Goal: Task Accomplishment & Management: Use online tool/utility

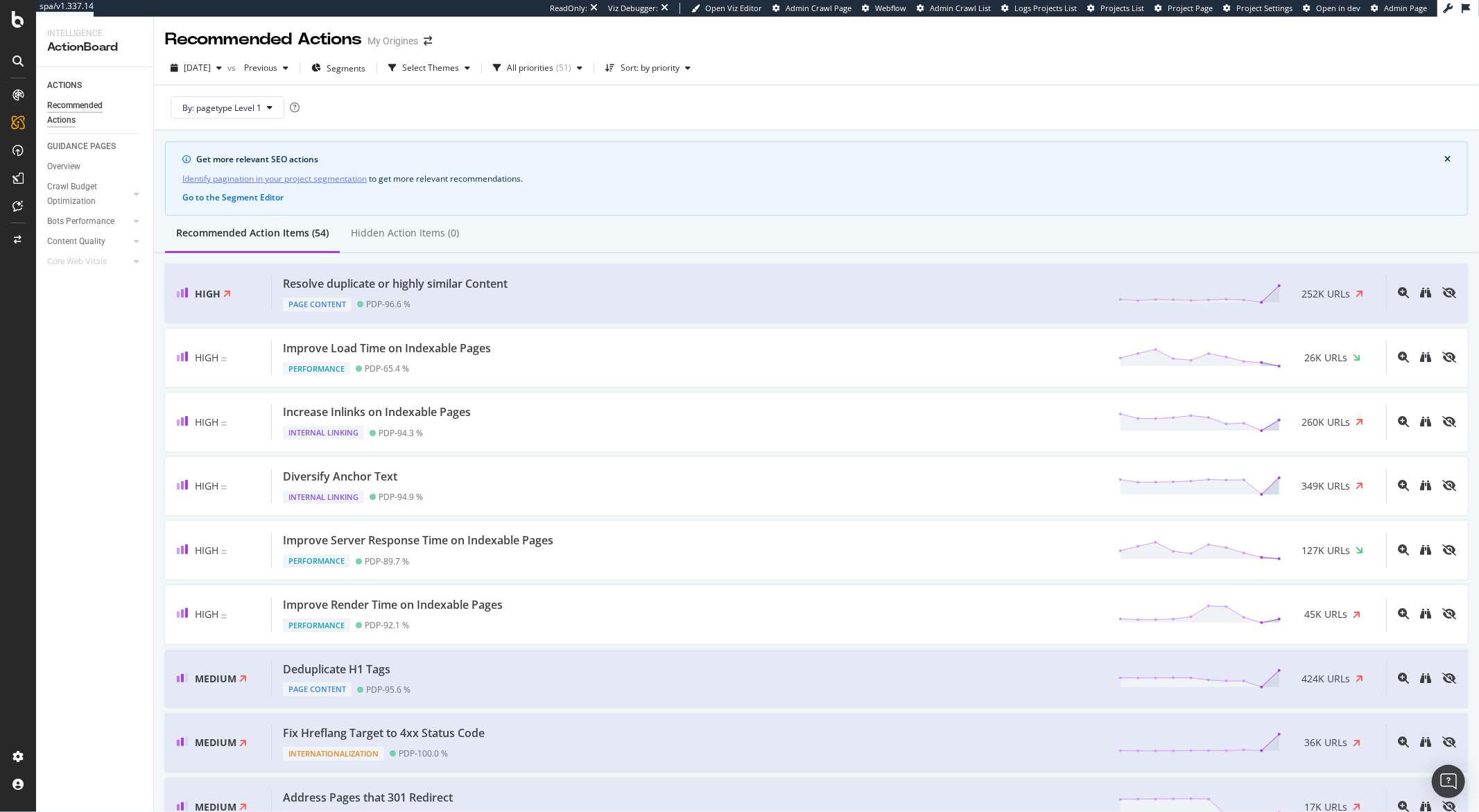
scroll to position [1743, 0]
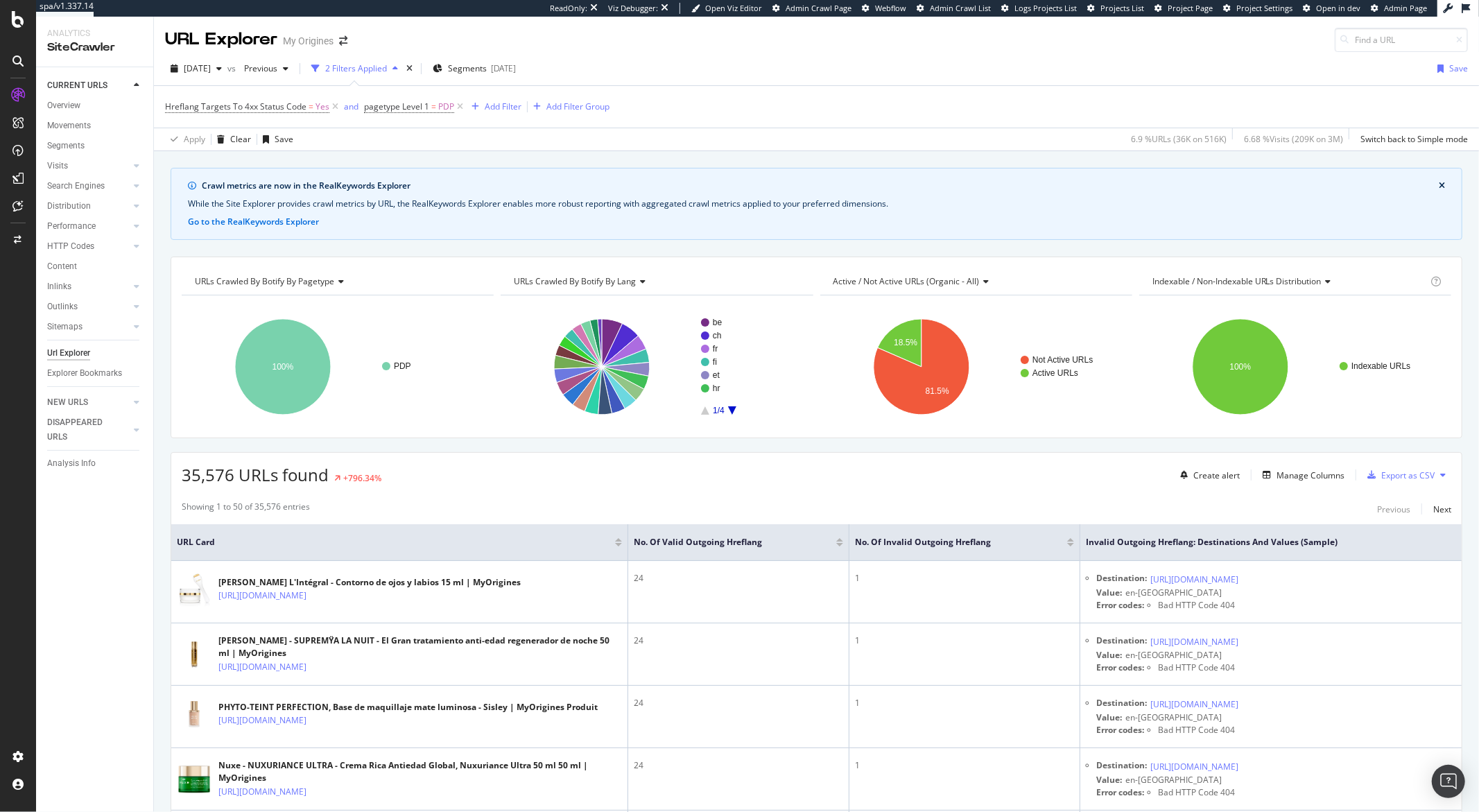
scroll to position [179, 0]
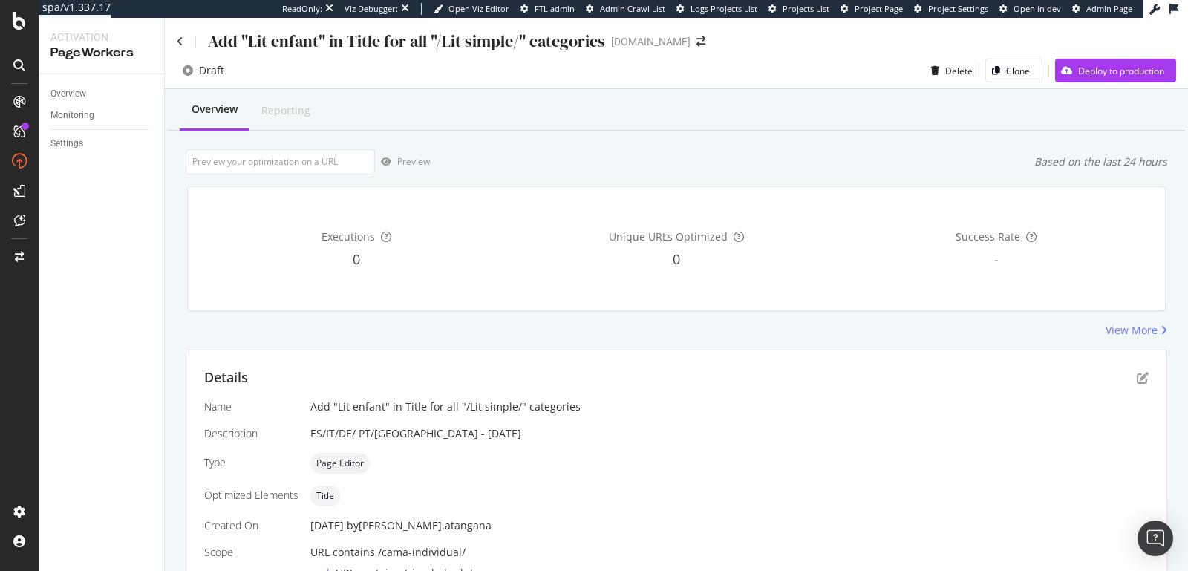
click at [1134, 383] on div "Details" at bounding box center [676, 377] width 945 height 19
click at [1137, 382] on icon "pen-to-square" at bounding box center [1143, 378] width 12 height 12
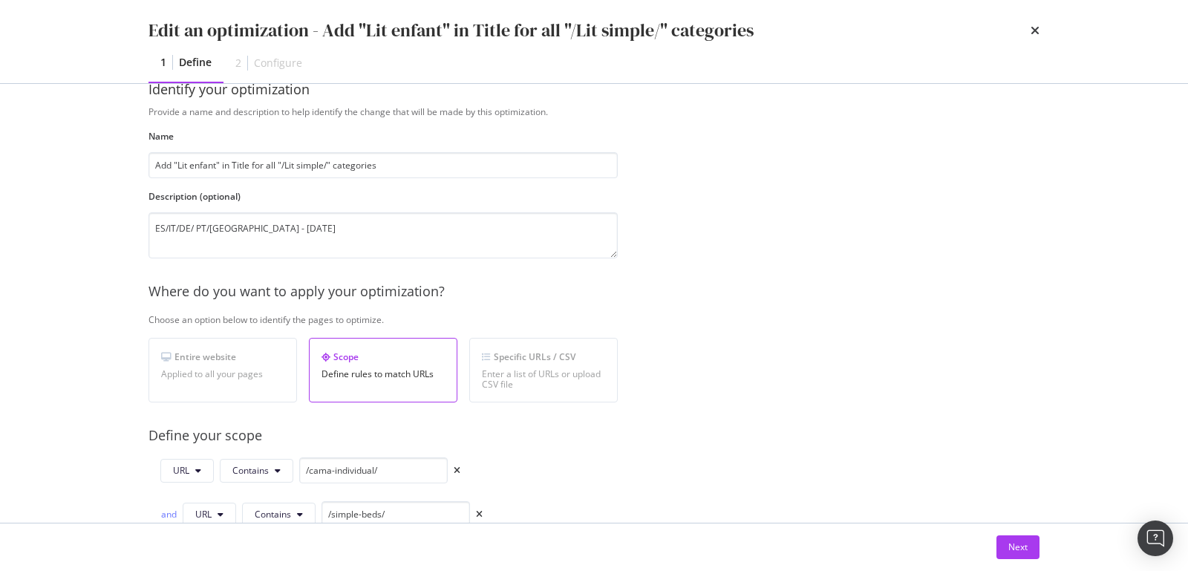
scroll to position [251, 0]
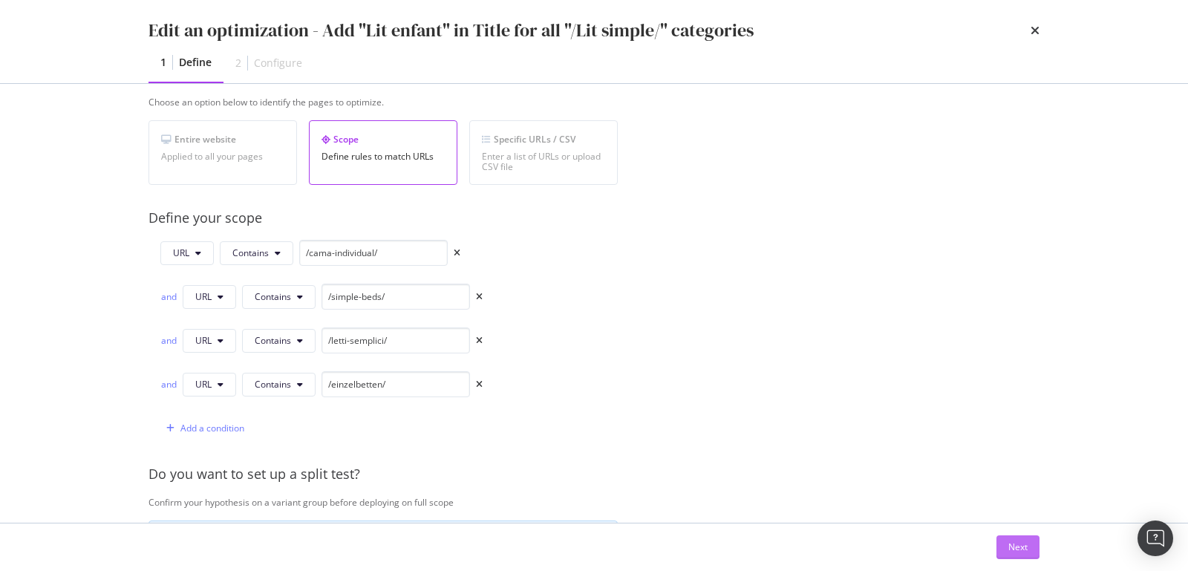
click at [1004, 544] on button "Next" at bounding box center [1018, 548] width 43 height 24
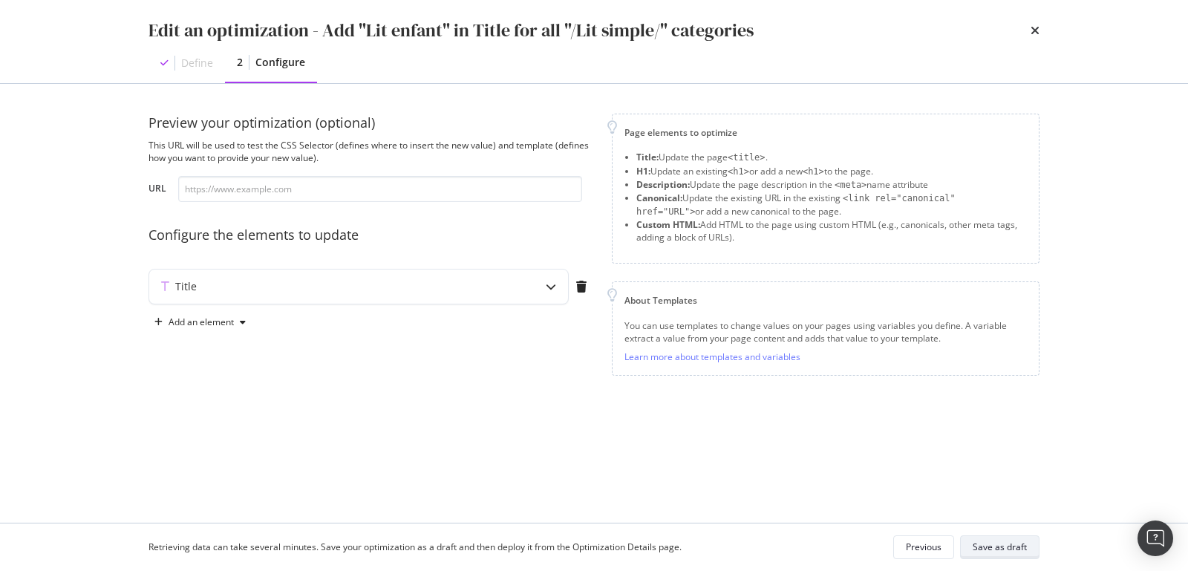
scroll to position [0, 0]
click at [315, 285] on div "Title" at bounding box center [329, 286] width 360 height 15
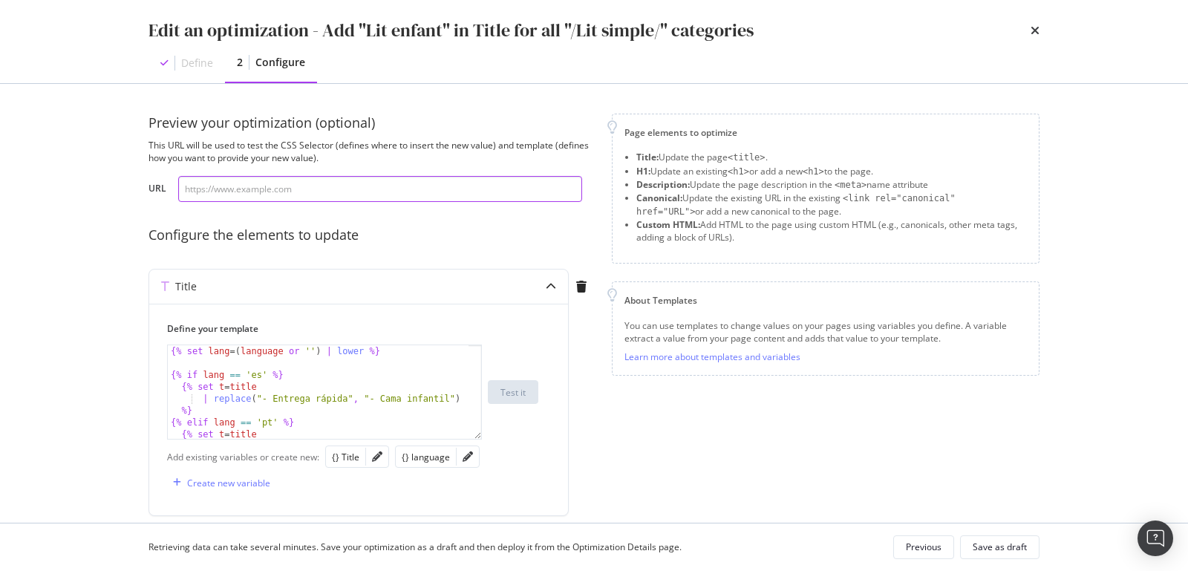
click at [267, 186] on input "modal" at bounding box center [380, 189] width 404 height 26
paste input "https://monlitcabane.com/es/cama-individual/9215-cama-coche-90x190cm.html"
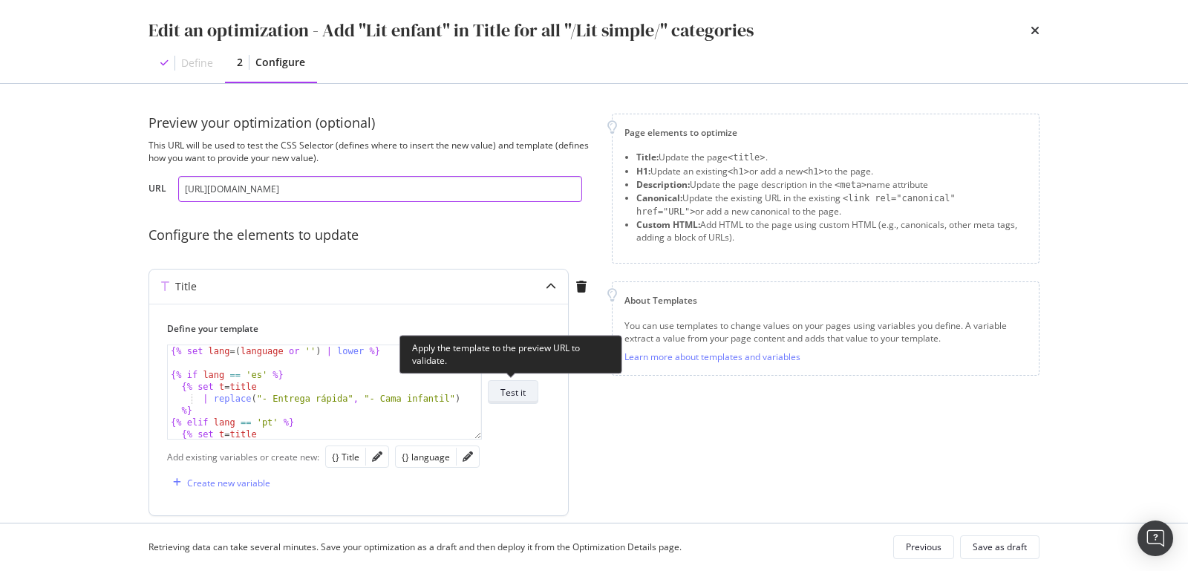
type input "https://monlitcabane.com/es/cama-individual/9215-cama-coche-90x190cm.html"
click at [500, 389] on button "Test it" at bounding box center [513, 392] width 51 height 24
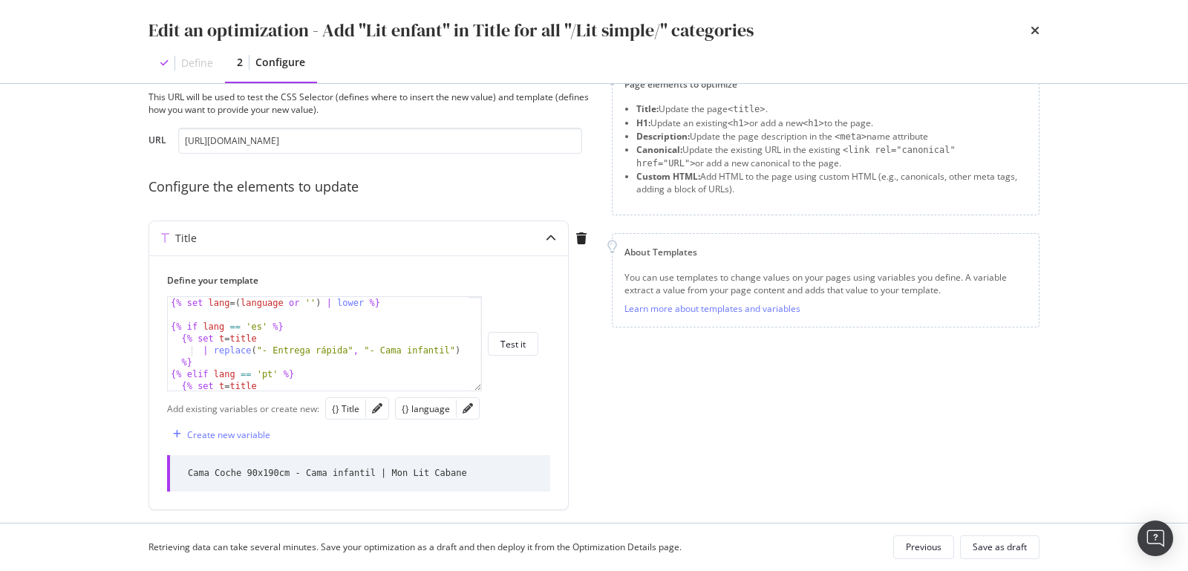
scroll to position [48, 0]
click at [989, 544] on div "Save as draft" at bounding box center [1000, 547] width 54 height 13
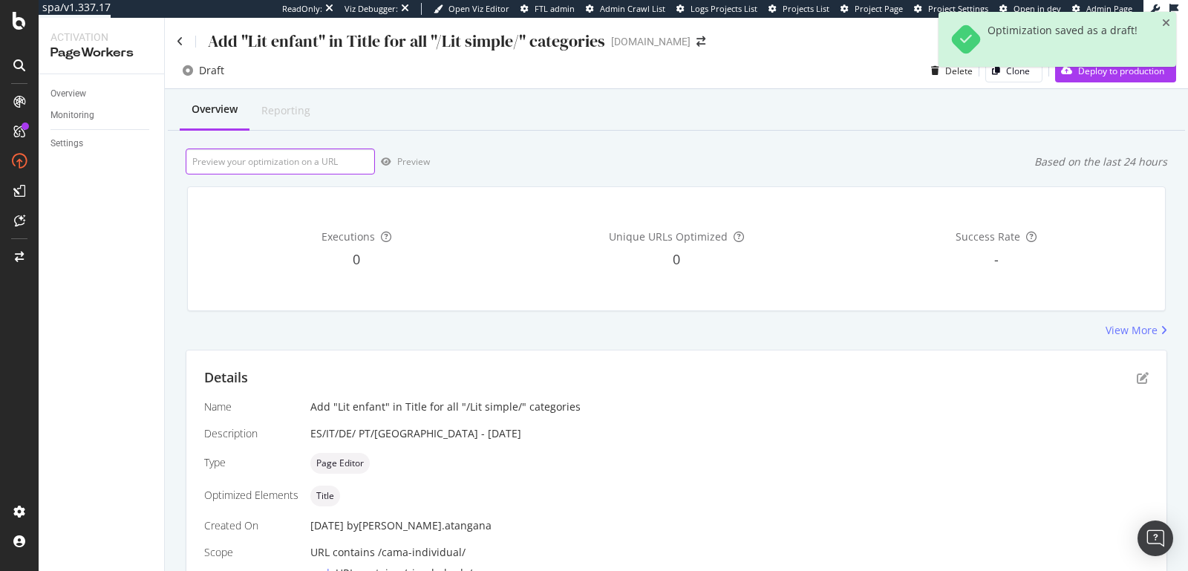
click at [218, 161] on input "url" at bounding box center [280, 162] width 189 height 26
paste input "https://monlitcabane.com/es/cama-individual/9215-cama-coche-90x190cm.html"
click at [411, 166] on div "Preview" at bounding box center [413, 161] width 33 height 13
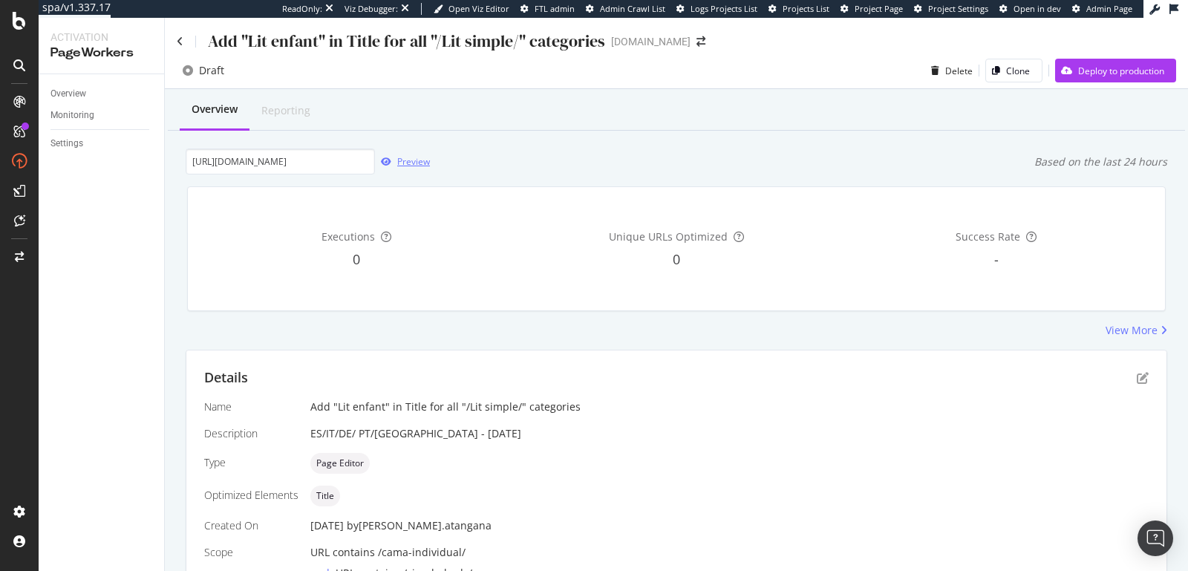
click at [421, 163] on div "Preview" at bounding box center [413, 161] width 33 height 13
click at [274, 169] on input "https://monlitcabane.com/es/cama-individual/9215-cama-coche-90x190cm.html" at bounding box center [280, 162] width 189 height 26
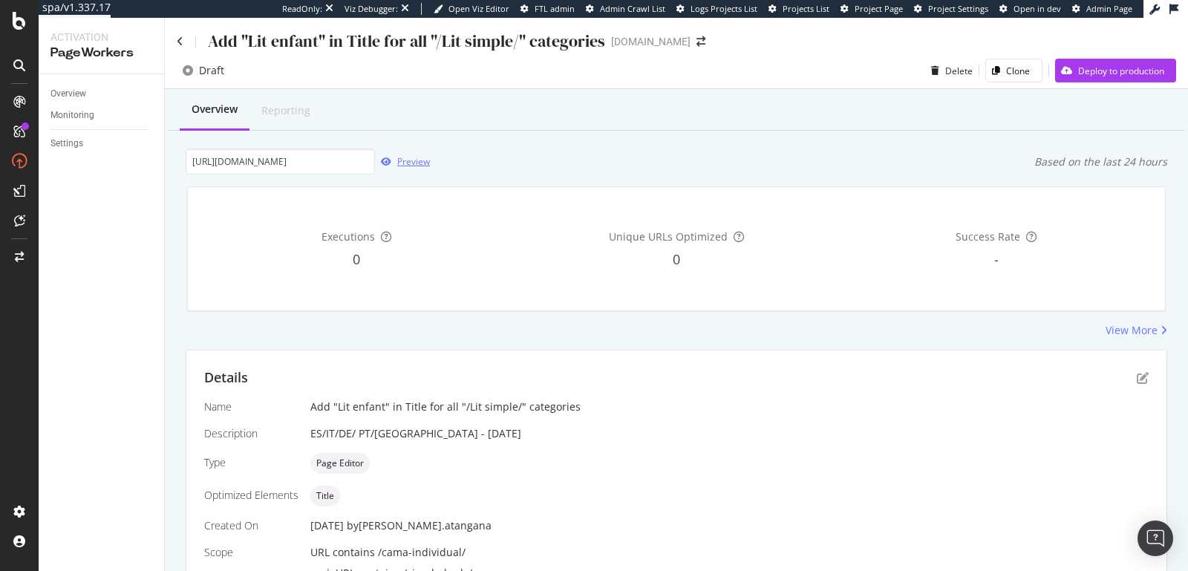
click at [400, 162] on div "Preview" at bounding box center [413, 161] width 33 height 13
click at [1137, 374] on icon "pen-to-square" at bounding box center [1143, 378] width 12 height 12
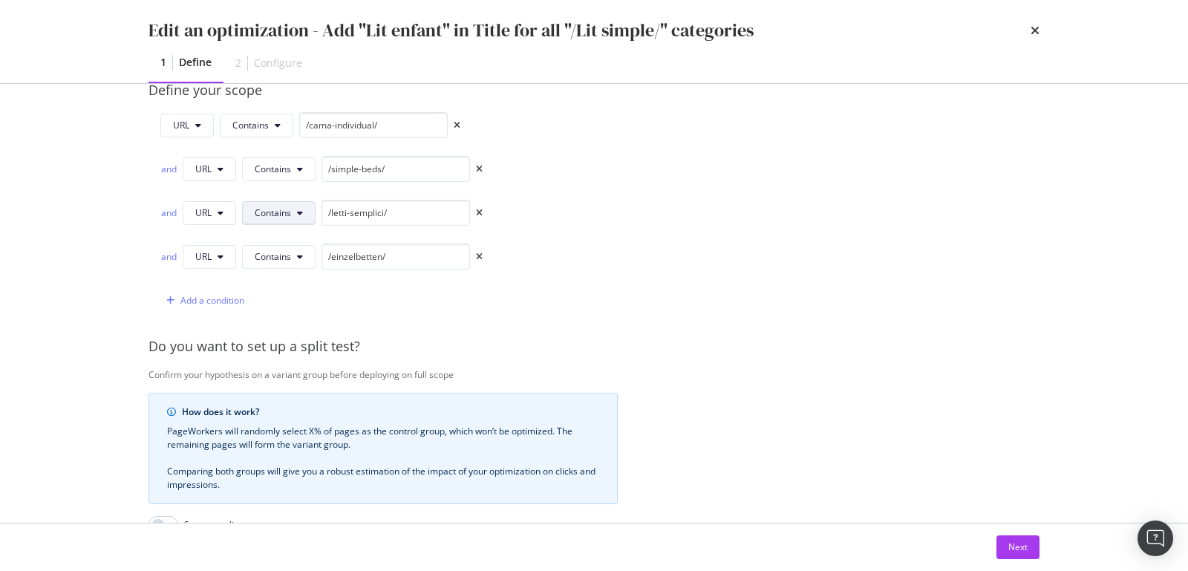
scroll to position [355, 0]
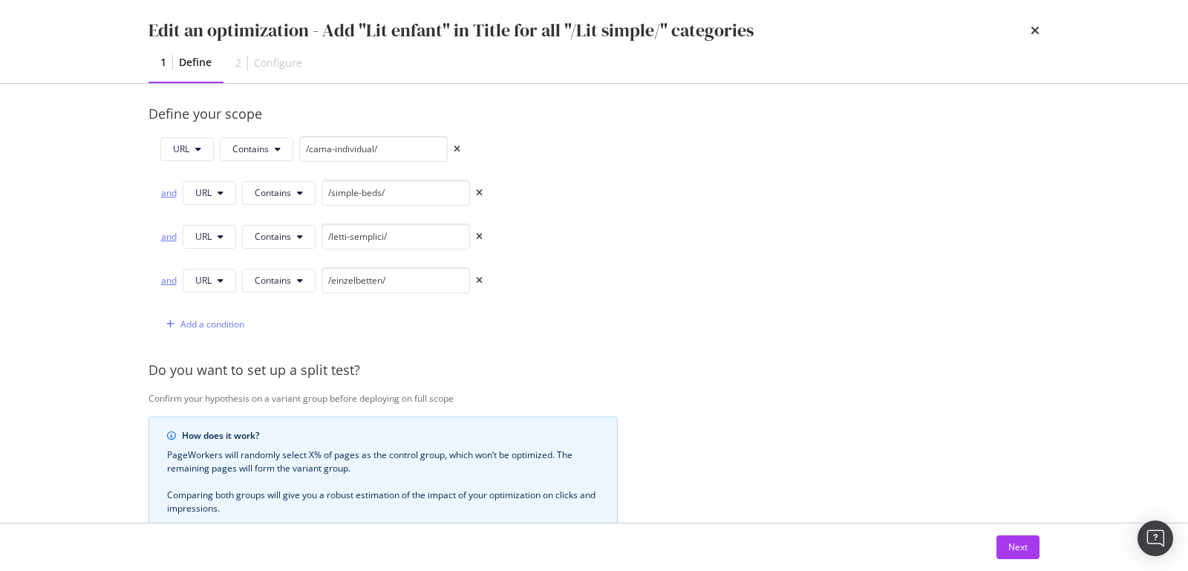
click at [172, 190] on div "and" at bounding box center [168, 192] width 16 height 13
click at [1013, 543] on div "Next" at bounding box center [1018, 547] width 19 height 13
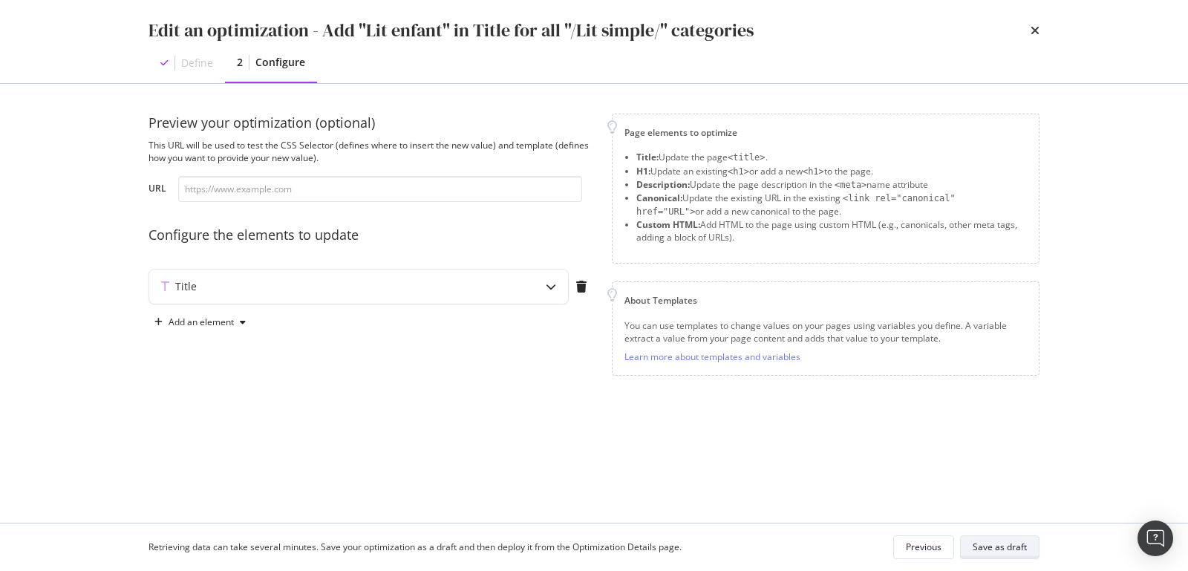
click at [1012, 547] on div "Save as draft" at bounding box center [1000, 547] width 54 height 13
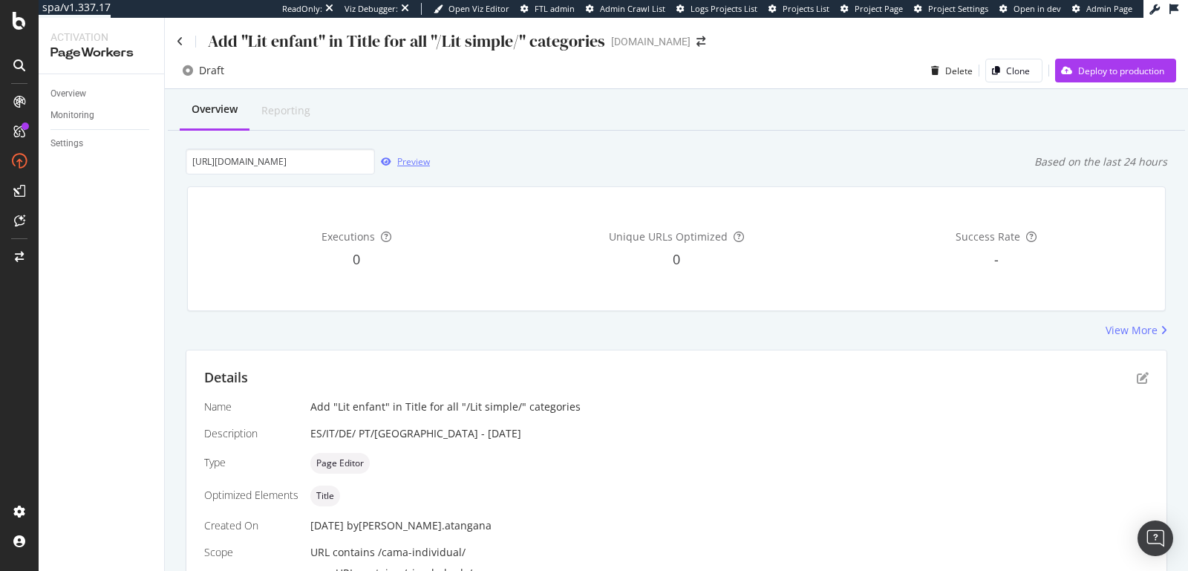
click at [406, 161] on div "Preview" at bounding box center [413, 161] width 33 height 13
click at [417, 159] on div "Preview" at bounding box center [413, 161] width 33 height 13
click at [411, 165] on div "Preview" at bounding box center [413, 161] width 33 height 13
drag, startPoint x: 1108, startPoint y: 369, endPoint x: 1119, endPoint y: 377, distance: 13.2
click at [1108, 370] on div "Details" at bounding box center [676, 377] width 945 height 19
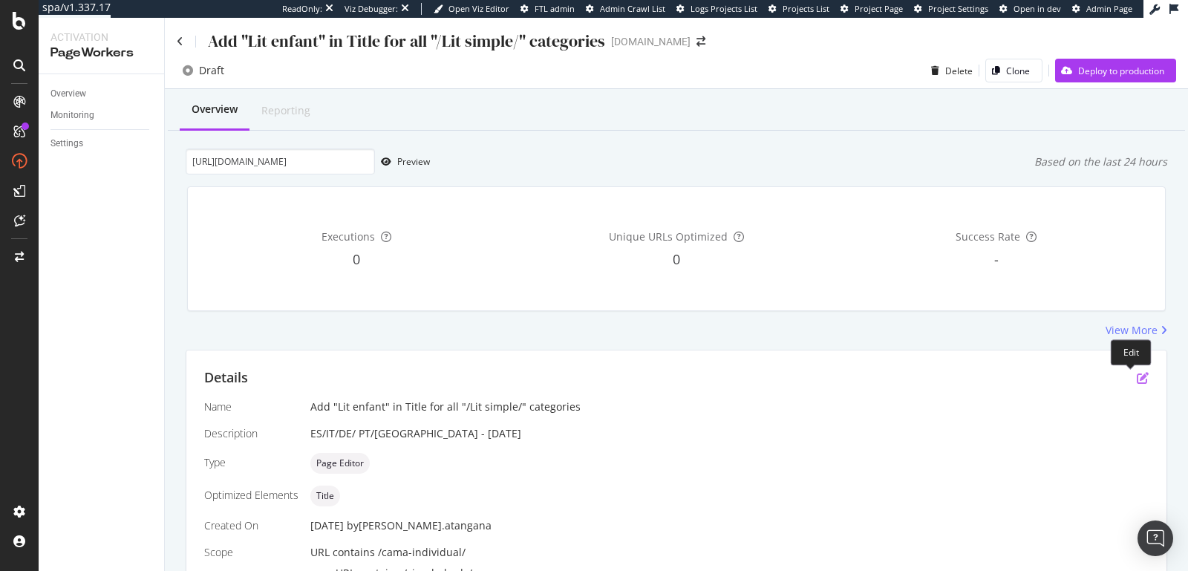
click at [1137, 379] on icon "pen-to-square" at bounding box center [1143, 378] width 12 height 12
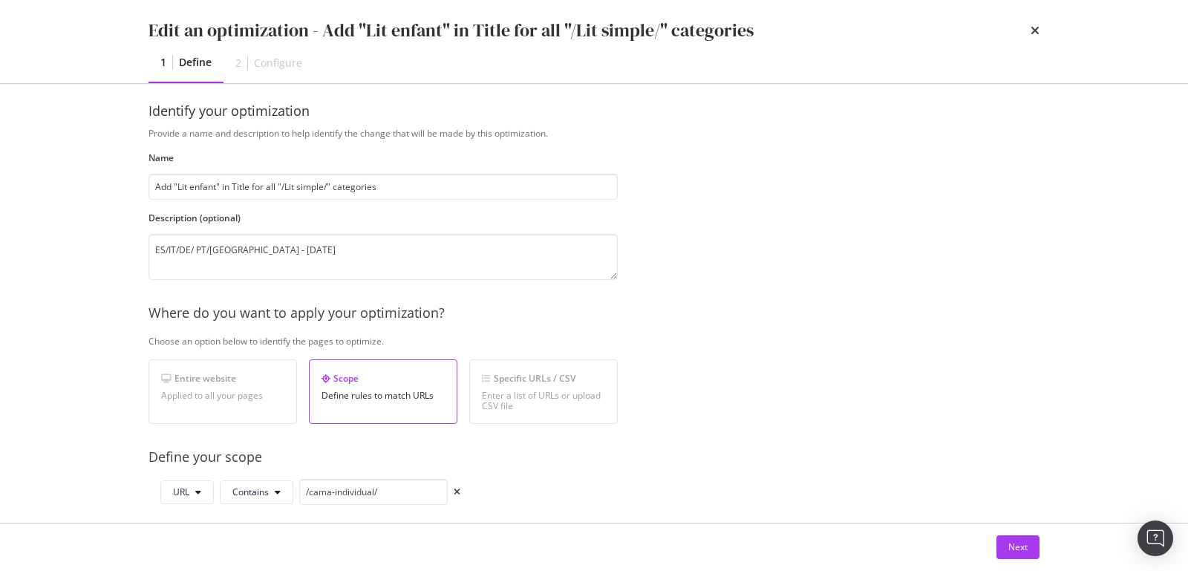
scroll to position [176, 0]
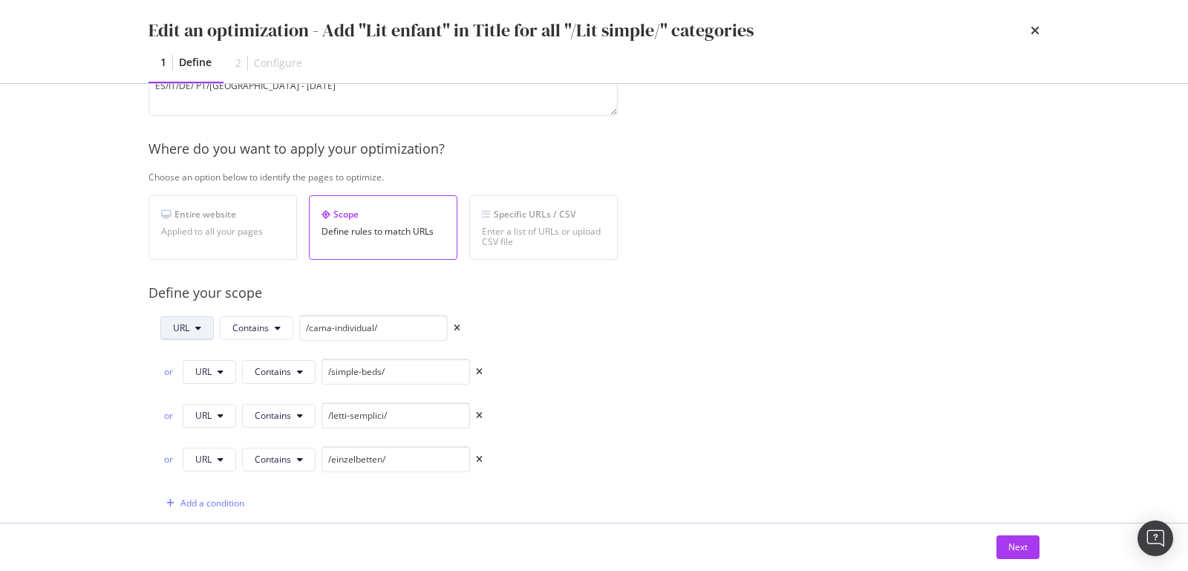
click at [193, 332] on button "URL" at bounding box center [186, 328] width 53 height 24
click at [192, 429] on div "Path" at bounding box center [199, 437] width 76 height 22
click at [261, 331] on span "Contains" at bounding box center [253, 328] width 36 height 13
click at [129, 341] on div "Identify your optimization Provide a name and description to help identify the …" at bounding box center [594, 303] width 951 height 439
click at [203, 373] on span "URL" at bounding box center [203, 371] width 16 height 13
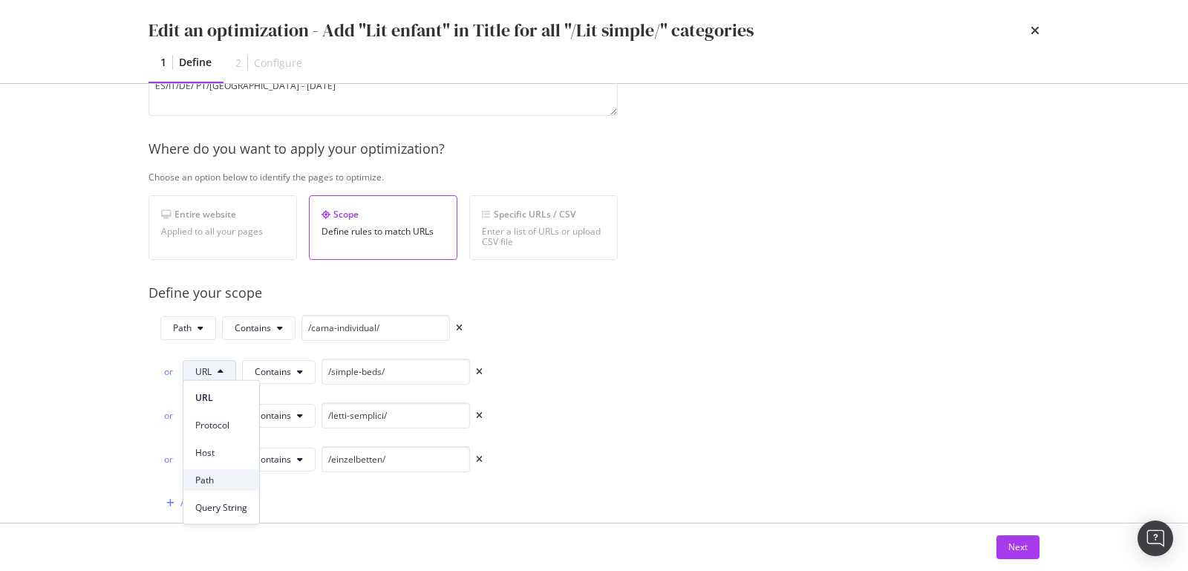
click at [203, 481] on span "Path" at bounding box center [221, 479] width 52 height 13
click at [201, 417] on span "URL" at bounding box center [203, 415] width 16 height 13
click at [209, 533] on div "Path" at bounding box center [221, 524] width 76 height 22
click at [206, 458] on span "URL" at bounding box center [203, 459] width 16 height 13
click at [201, 394] on span "Path" at bounding box center [221, 397] width 52 height 13
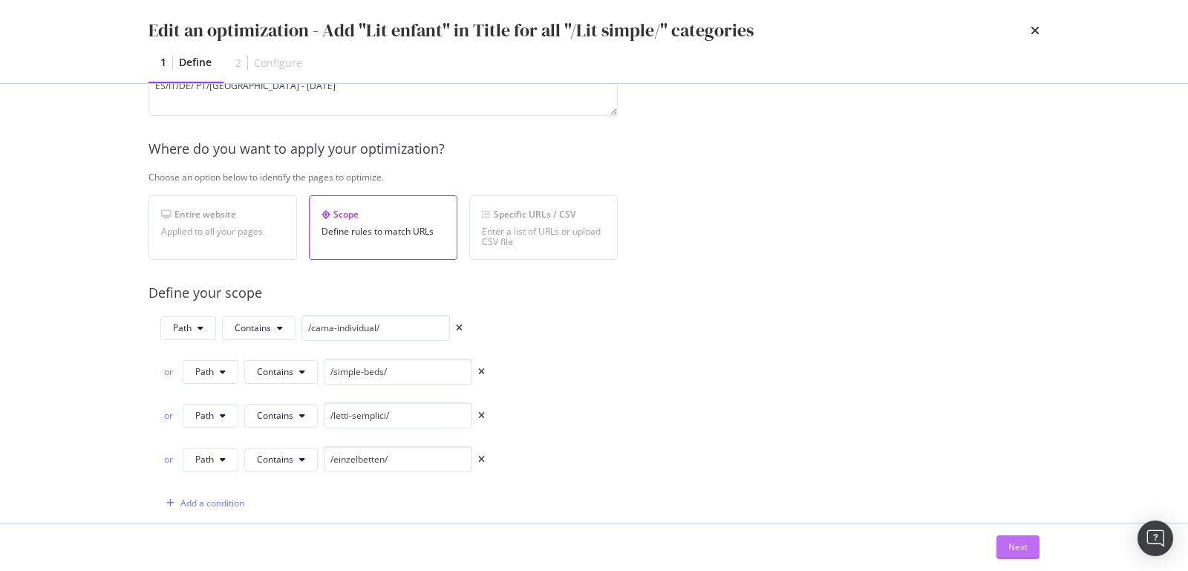
click at [1029, 543] on button "Next" at bounding box center [1018, 548] width 43 height 24
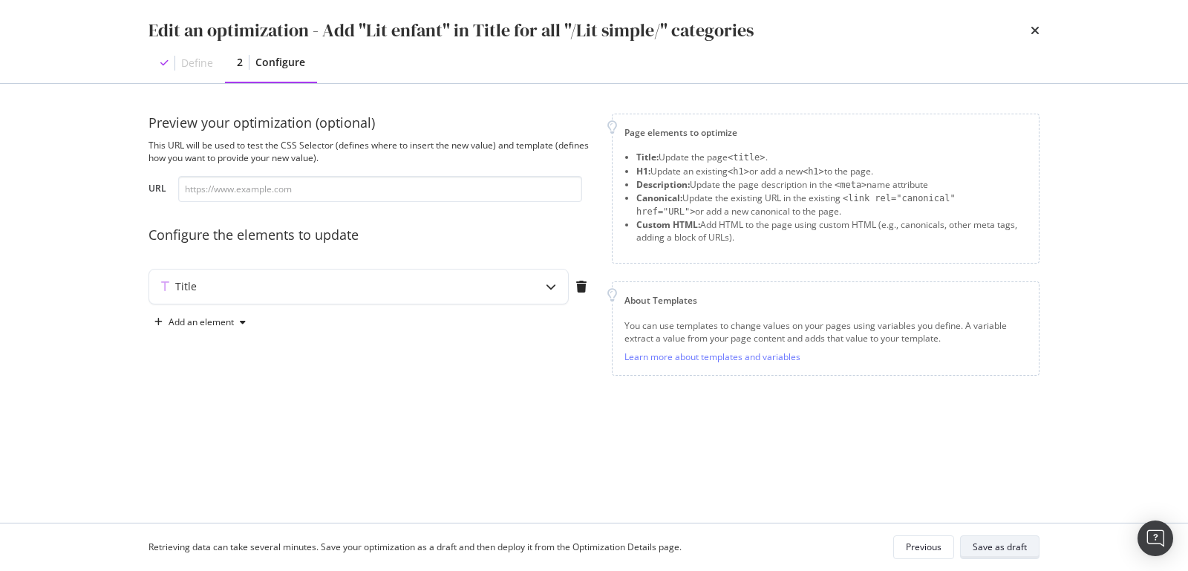
scroll to position [0, 0]
click at [1015, 547] on div "Save as draft" at bounding box center [1000, 547] width 54 height 13
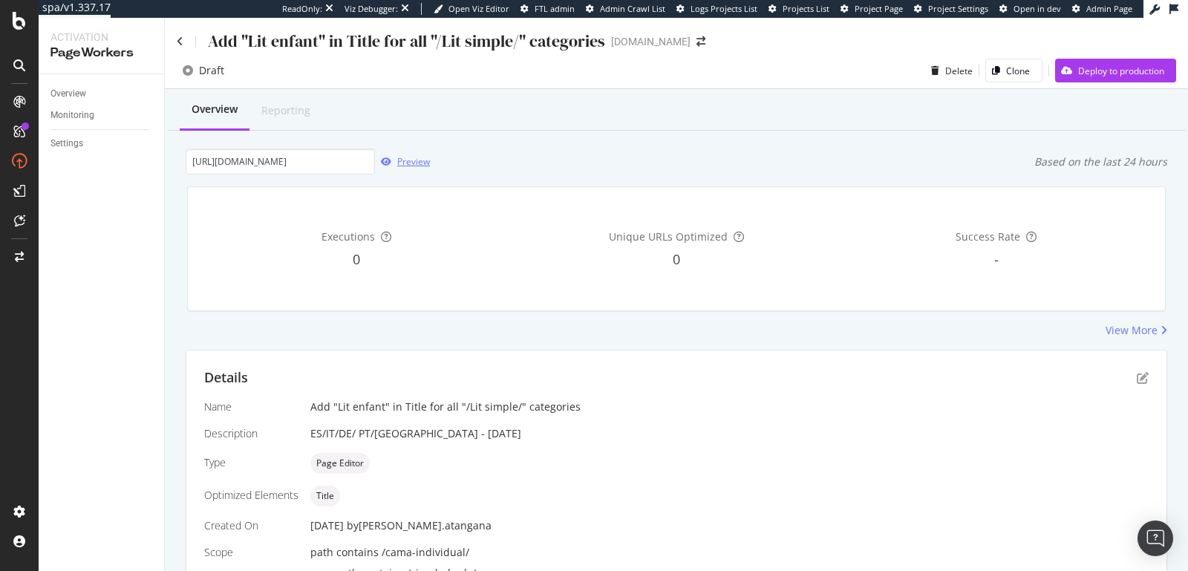
click at [408, 166] on div "Preview" at bounding box center [413, 161] width 33 height 13
click at [238, 163] on input "https://monlitcabane.com/es/cama-individual/9215-cama-coche-90x190cm.html" at bounding box center [280, 162] width 189 height 26
paste input "pt/cama-individual/9215-cama-carro"
click at [426, 157] on div "Preview" at bounding box center [413, 161] width 33 height 13
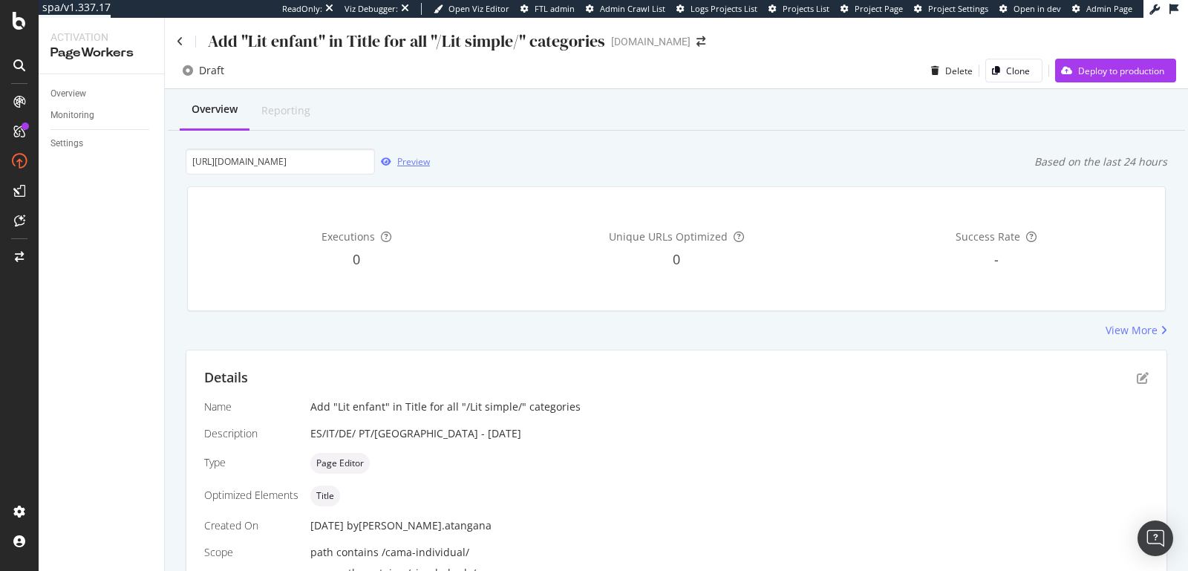
scroll to position [0, 0]
click at [242, 153] on input "https://monlitcabane.com/pt/cama-individual/9215-cama-carro-90x190cm.html" at bounding box center [280, 162] width 189 height 26
paste input "de/einzelbetten/9215-kinderbett-aut"
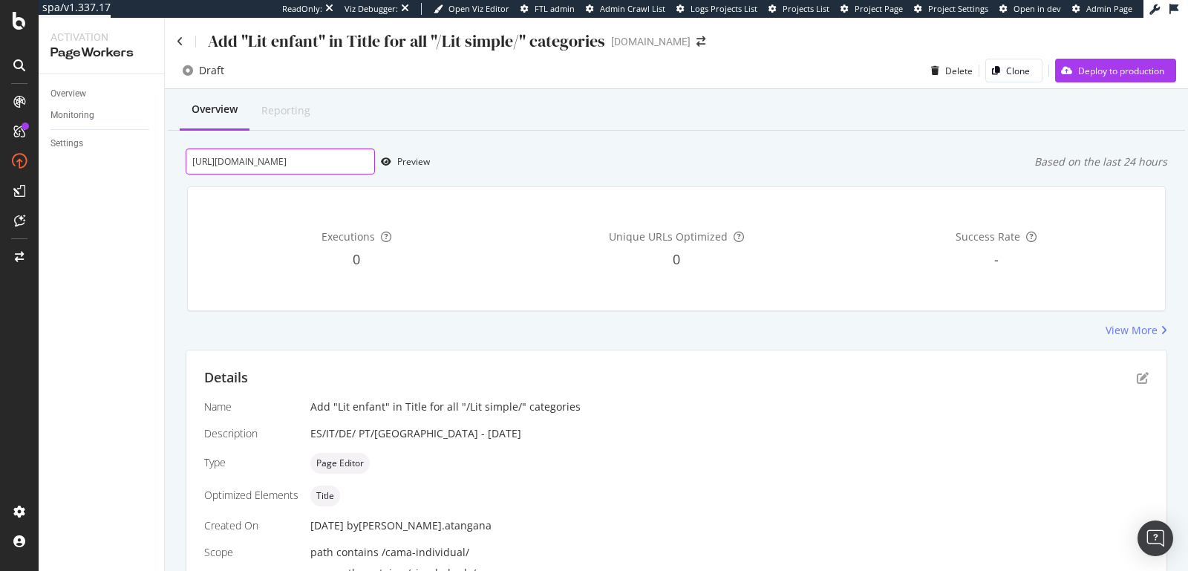
scroll to position [0, 157]
type input "https://monlitcabane.com/de/einzelbetten/9215-kinderbett-auto-90x190cm.html"
click at [420, 167] on div "Preview" at bounding box center [413, 161] width 33 height 13
click at [481, 112] on div "Overview Reporting" at bounding box center [677, 111] width 1018 height 40
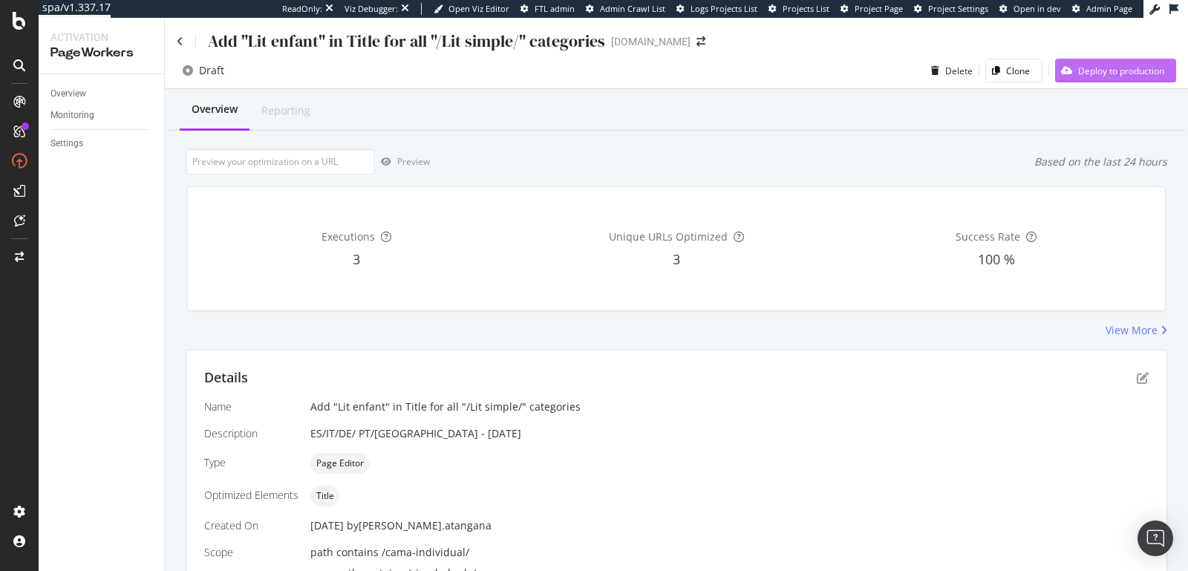
click at [1081, 77] on div "Deploy to production" at bounding box center [1110, 70] width 109 height 22
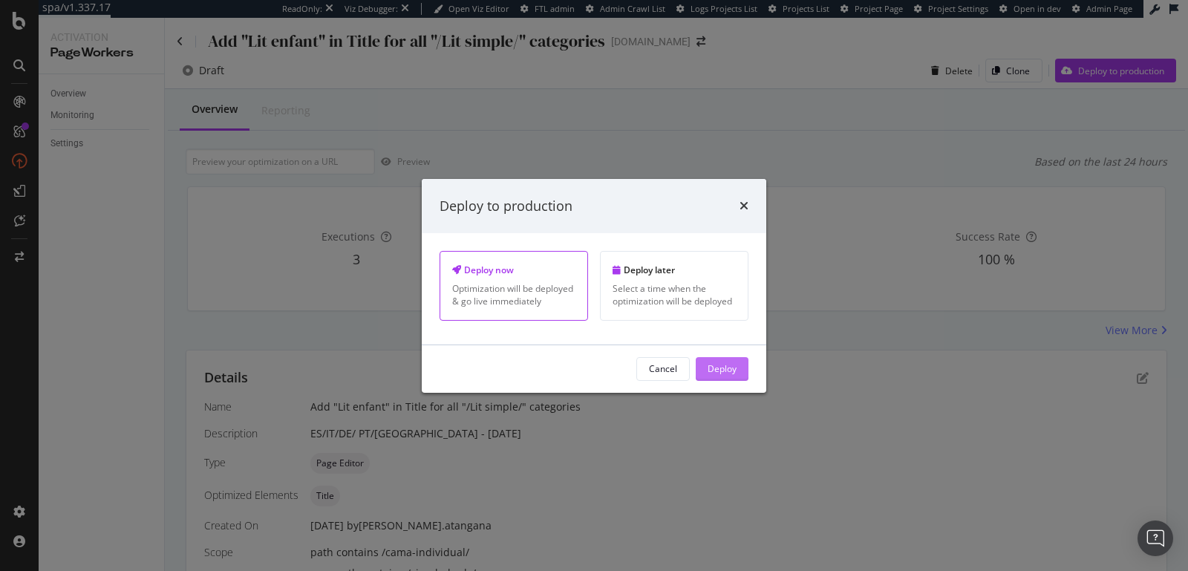
click at [726, 364] on div "Deploy" at bounding box center [722, 368] width 29 height 13
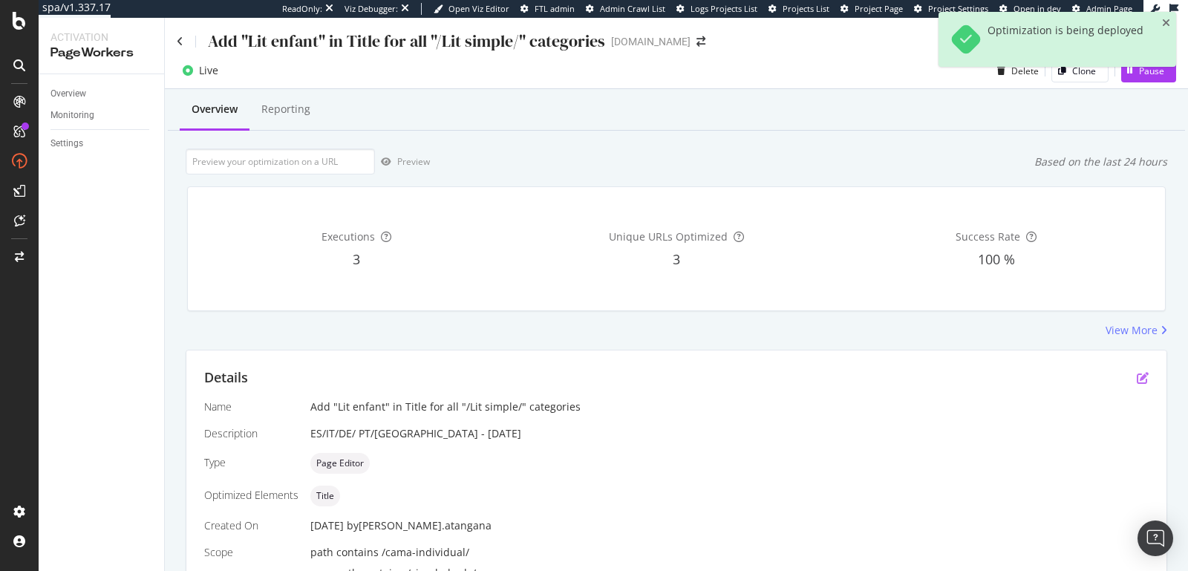
click at [1137, 377] on icon "pen-to-square" at bounding box center [1143, 378] width 12 height 12
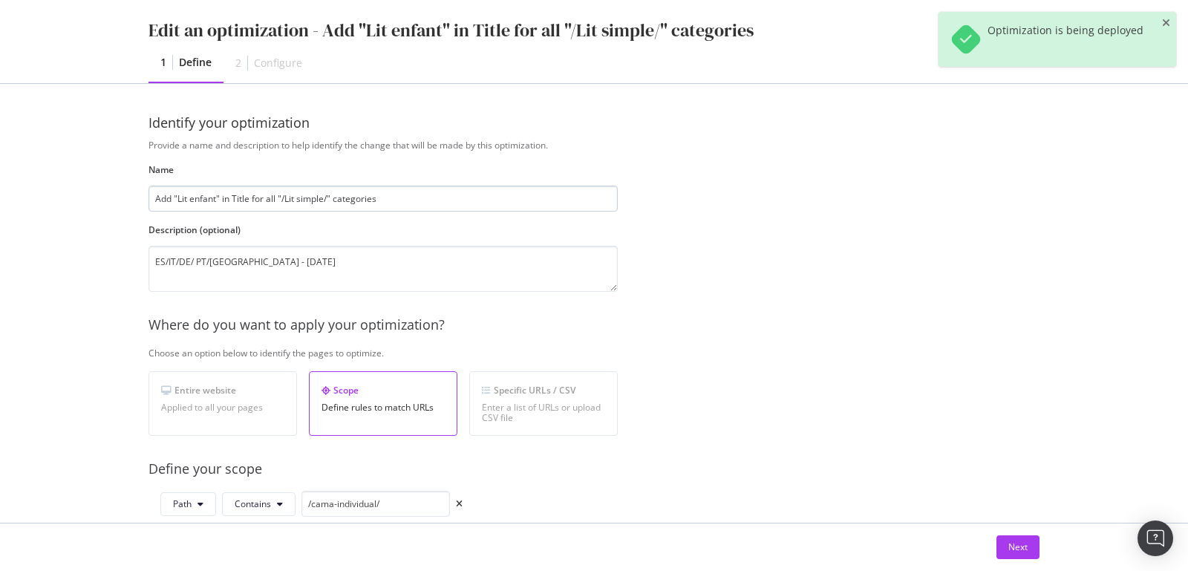
drag, startPoint x: 334, startPoint y: 198, endPoint x: 334, endPoint y: 206, distance: 7.5
click at [334, 199] on input "Add "Lit enfant" in Title for all "/Lit simple/" categories" at bounding box center [383, 199] width 469 height 26
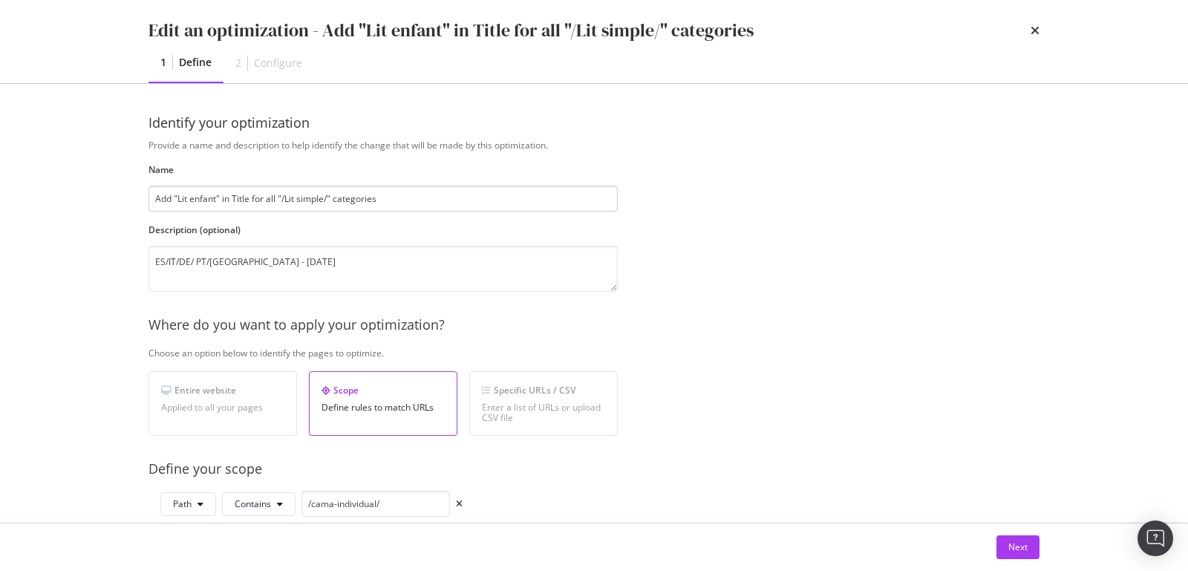
drag, startPoint x: 334, startPoint y: 200, endPoint x: 401, endPoint y: 203, distance: 66.9
click at [401, 203] on input "Add "Lit enfant" in Title for all "/Lit simple/" categories" at bounding box center [383, 199] width 469 height 26
type input "Add "Lit enfant" in Title for all "/Lit simple/" categories"
click at [157, 263] on textarea "ES/IT/DE/ PT/UK - 08/09/2025" at bounding box center [383, 269] width 469 height 46
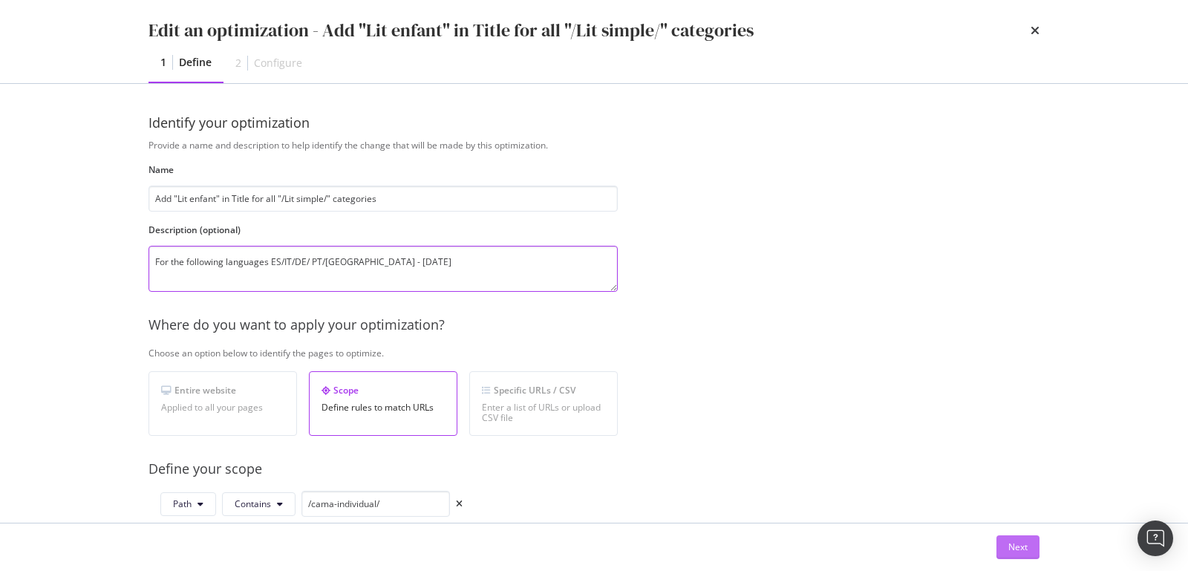
type textarea "For the following languages ES/IT/DE/ PT/UK - 08/09/2025"
click at [1023, 550] on div "Next" at bounding box center [1018, 547] width 19 height 13
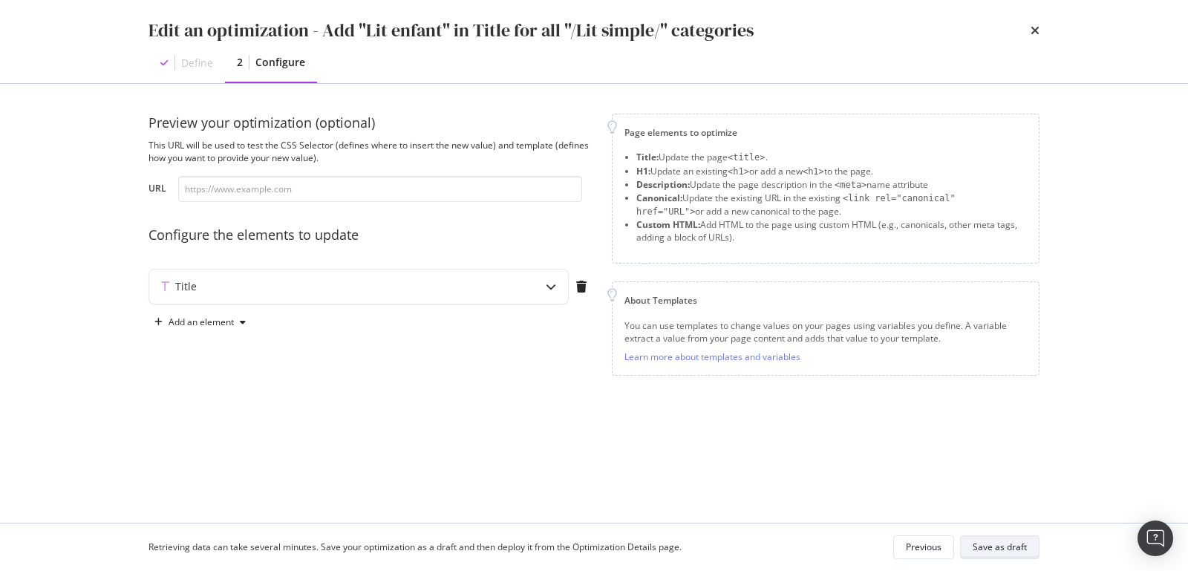
click at [1016, 547] on div "Save as draft" at bounding box center [1000, 547] width 54 height 13
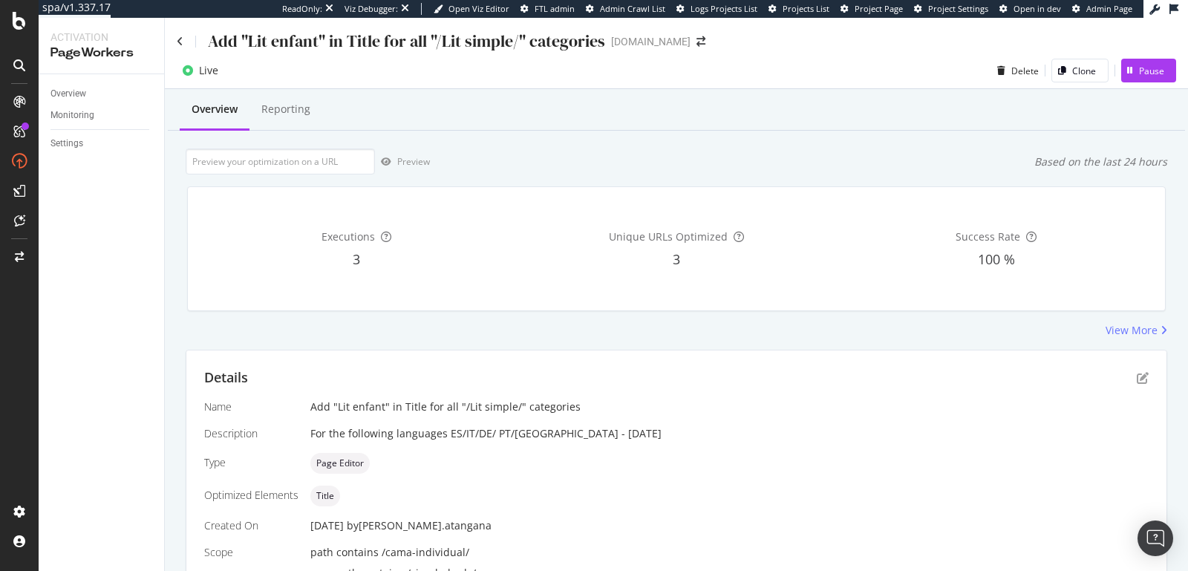
click at [423, 122] on div "Overview Reporting" at bounding box center [677, 111] width 1018 height 40
click at [296, 109] on div "Reporting" at bounding box center [285, 109] width 49 height 15
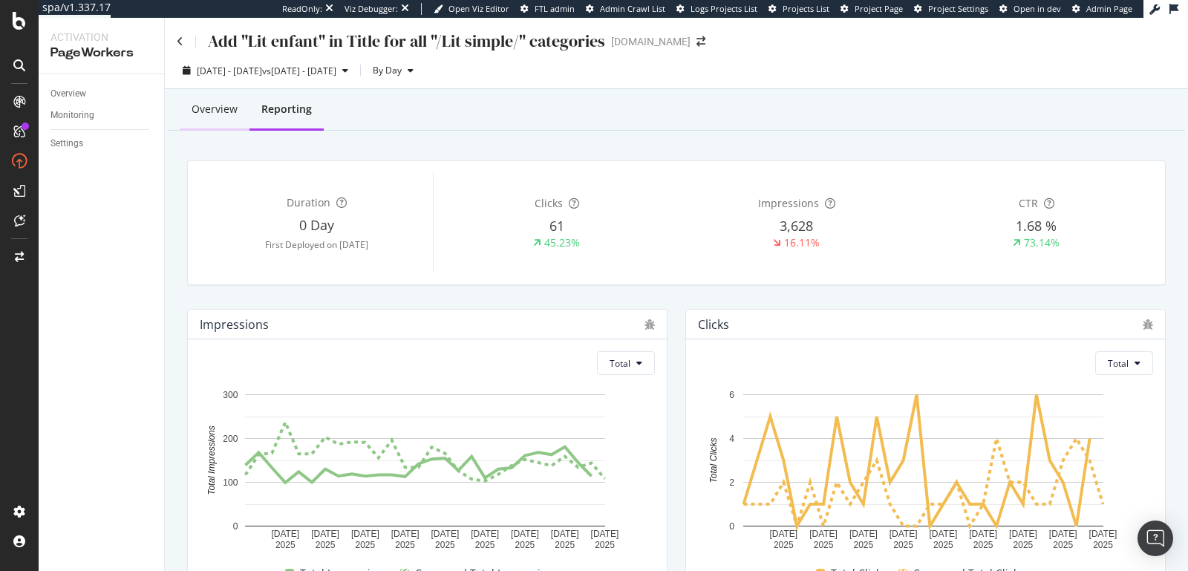
click at [219, 116] on div "Overview" at bounding box center [215, 109] width 46 height 15
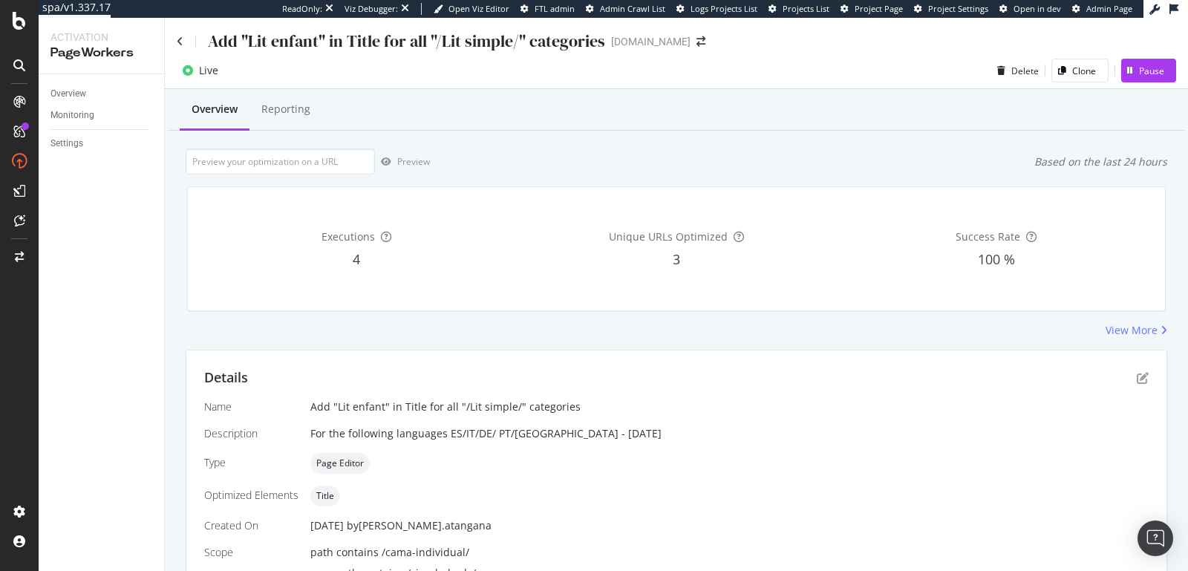
click at [175, 47] on div "Add "Lit enfant" in Title for all "/Lit simple/" categories [DOMAIN_NAME]" at bounding box center [677, 35] width 1024 height 35
click at [180, 42] on icon at bounding box center [180, 41] width 7 height 10
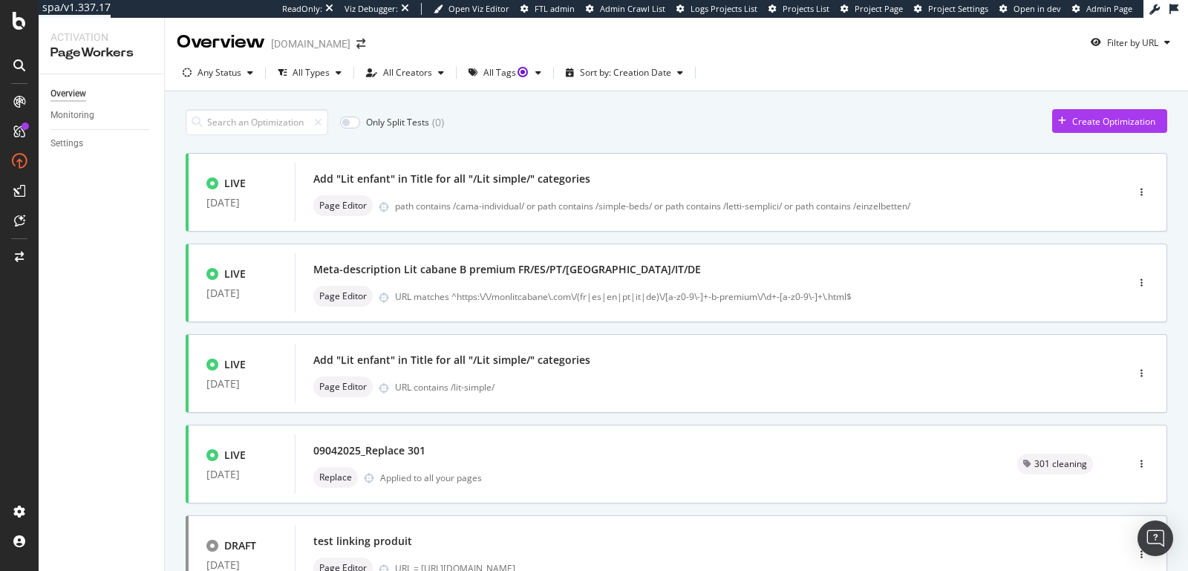
click at [151, 317] on div "Overview Monitoring Settings" at bounding box center [102, 322] width 126 height 497
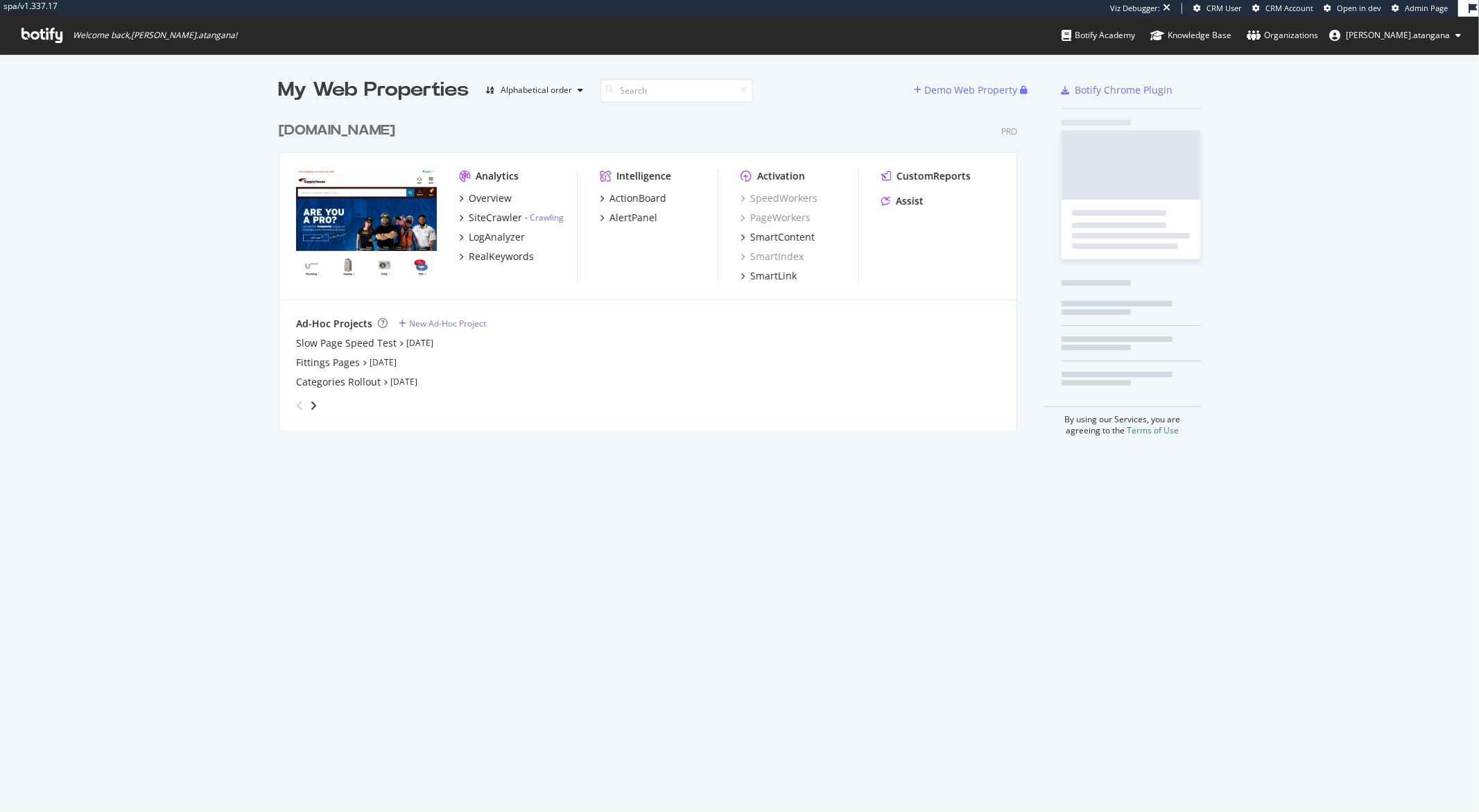
scroll to position [314, 738]
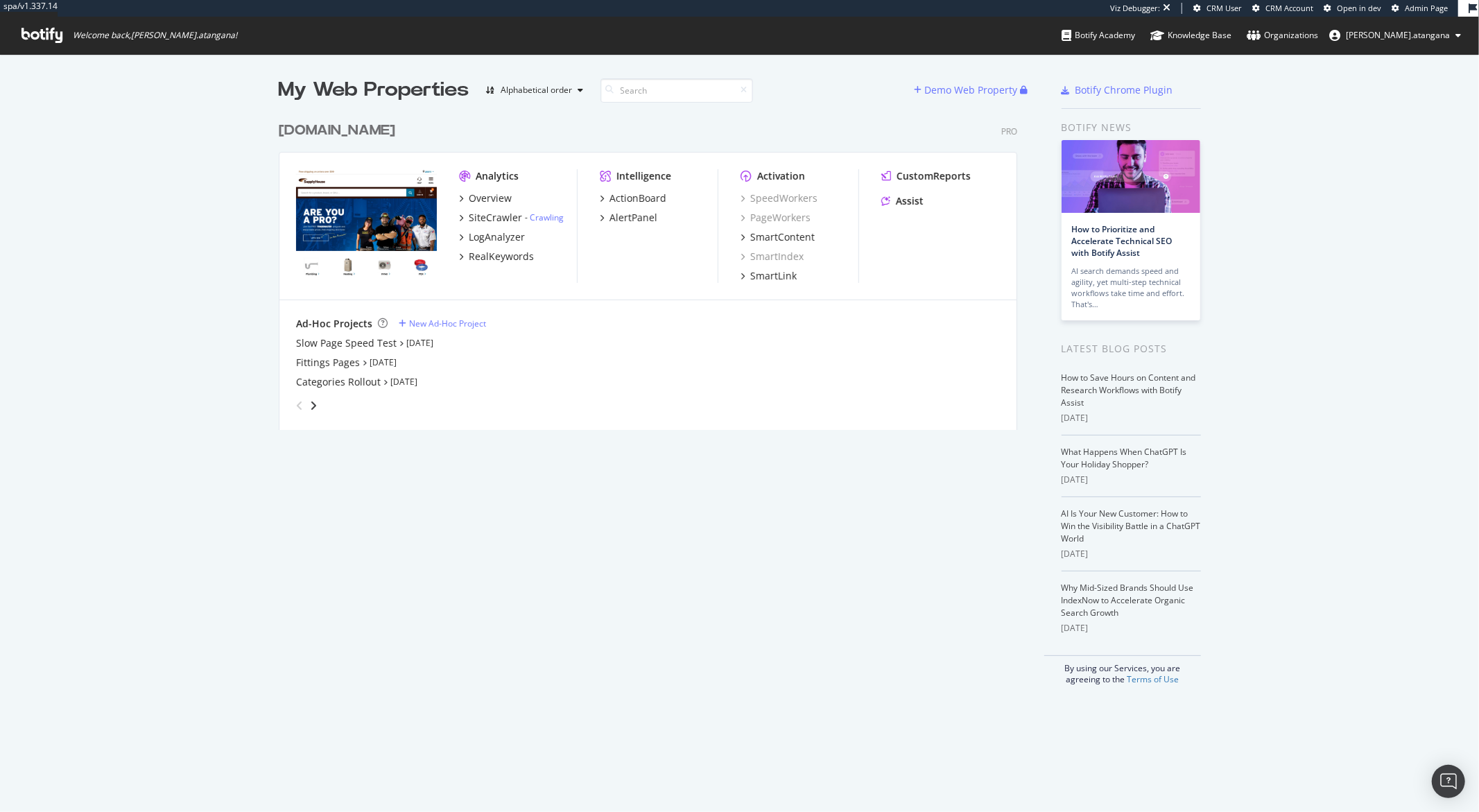
scroll to position [800, 1457]
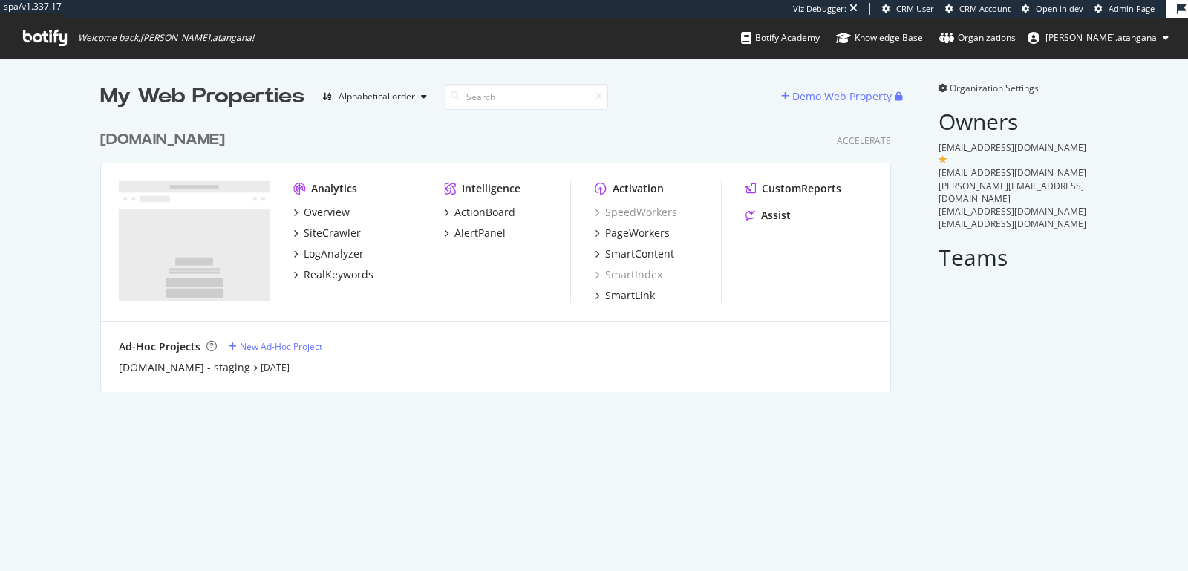
scroll to position [268, 790]
click at [761, 218] on div "Assist" at bounding box center [776, 215] width 30 height 15
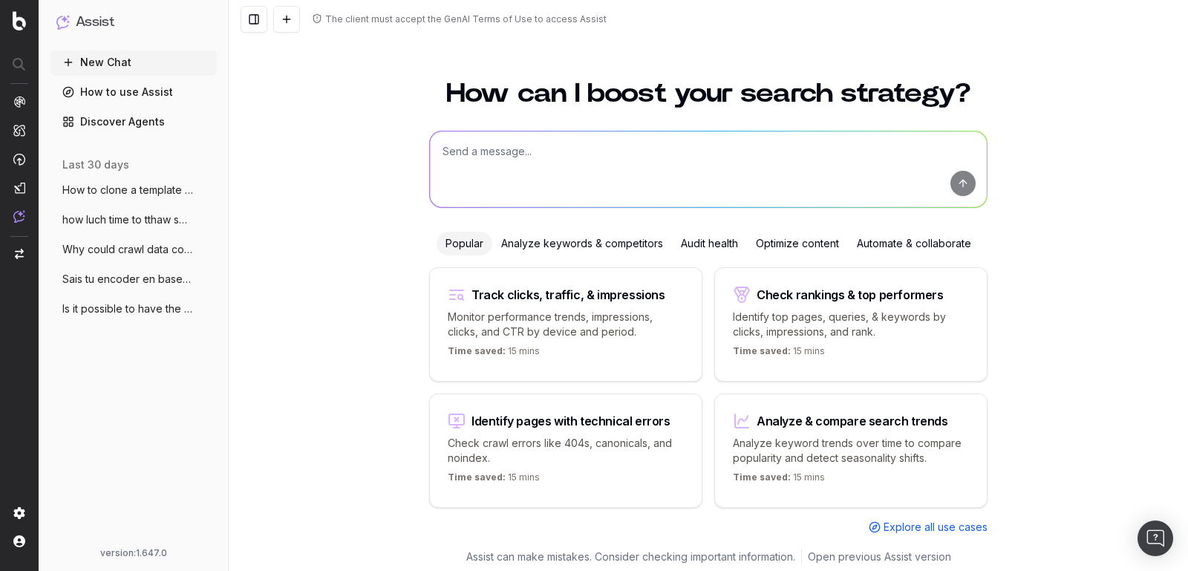
scroll to position [4, 0]
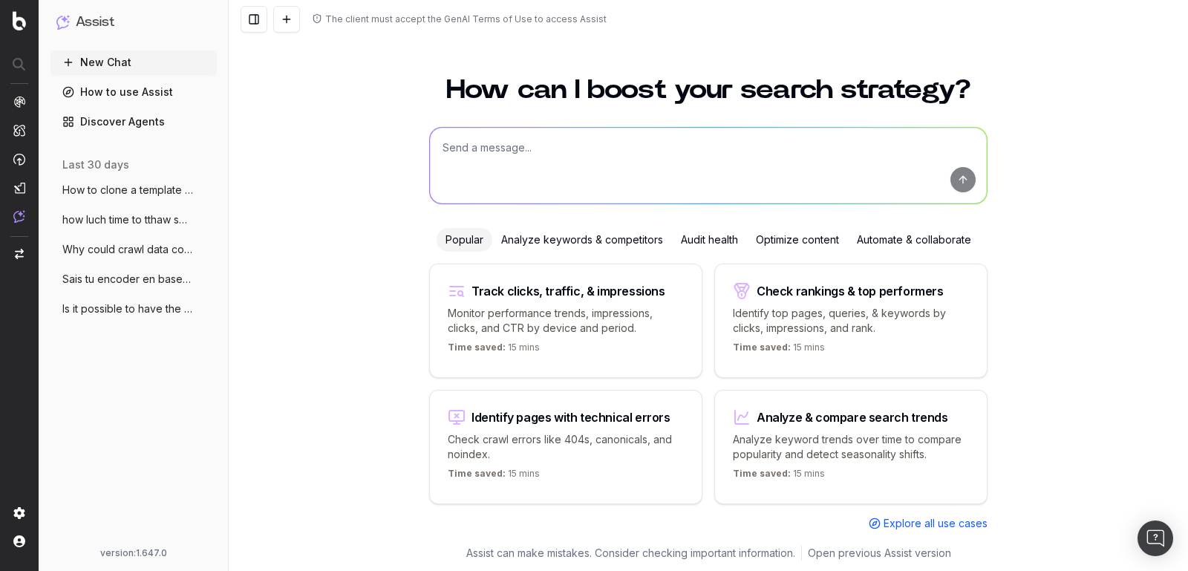
click at [476, 169] on textarea at bounding box center [708, 166] width 557 height 76
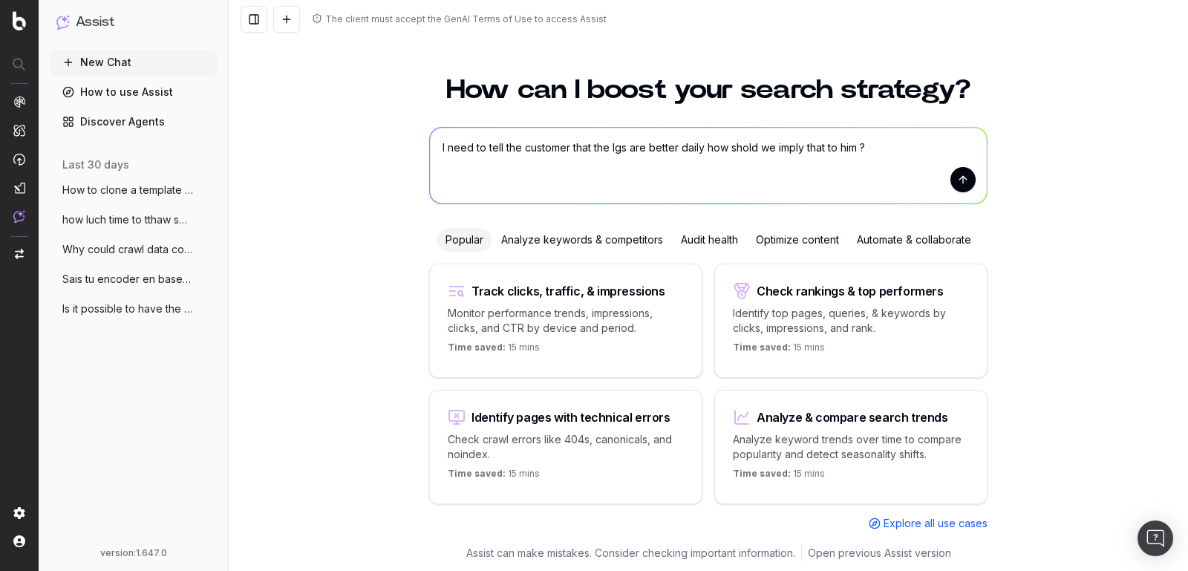
type textarea "I need to tell the customer that the lgs are better daily how shold we imply th…"
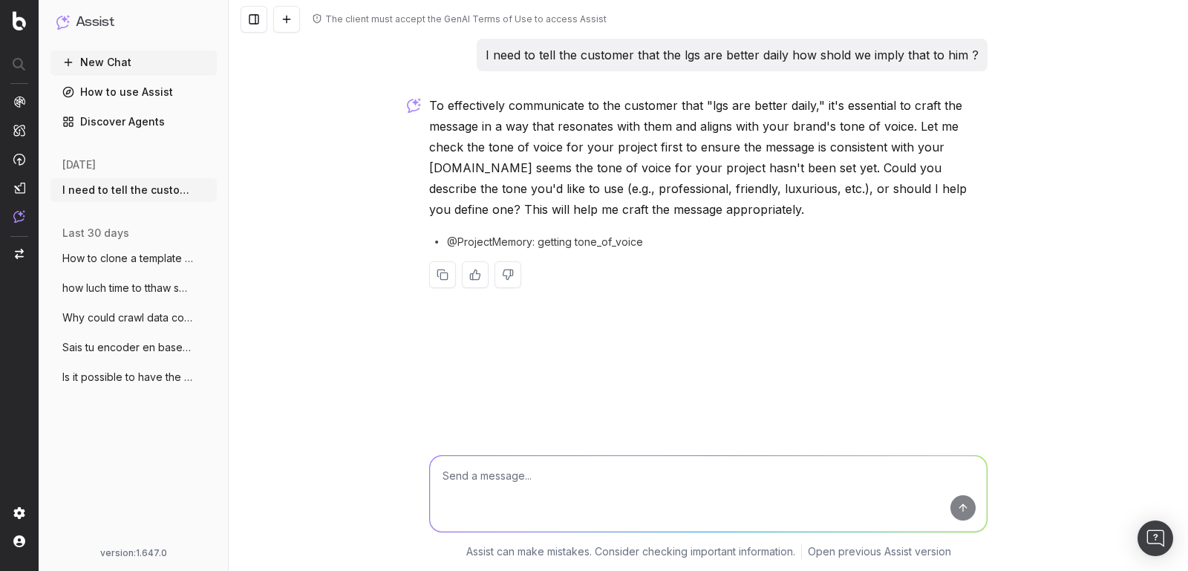
click at [503, 247] on span "@ProjectMemory: getting tone_of_voice" at bounding box center [545, 242] width 196 height 15
click at [541, 488] on textarea at bounding box center [708, 494] width 557 height 76
click at [541, 487] on textarea at bounding box center [708, 494] width 557 height 76
type textarea "It does not really matter"
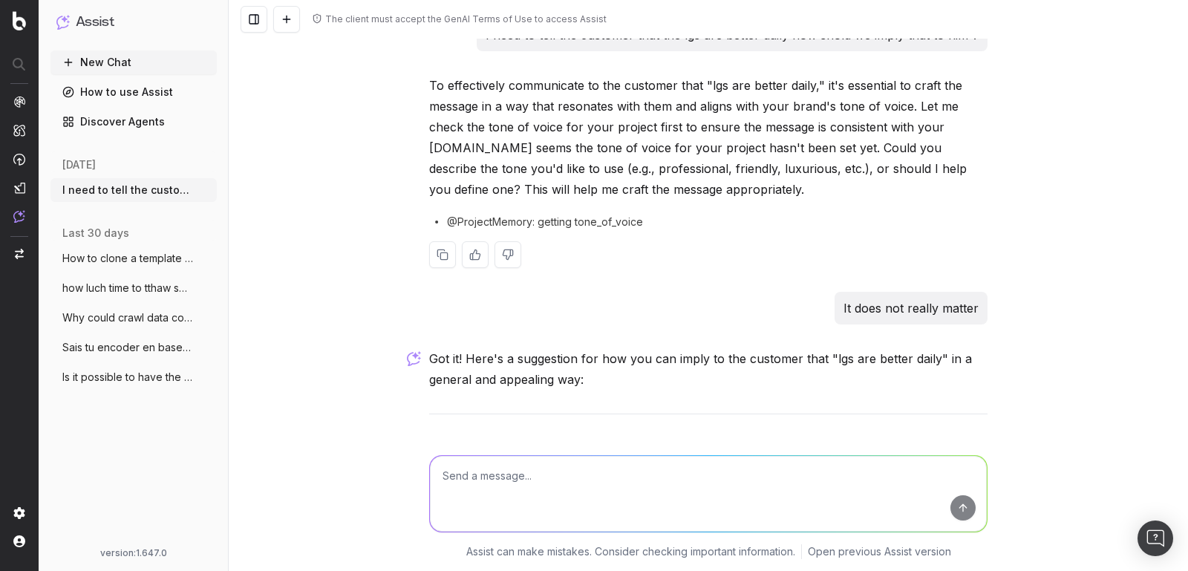
scroll to position [217, 0]
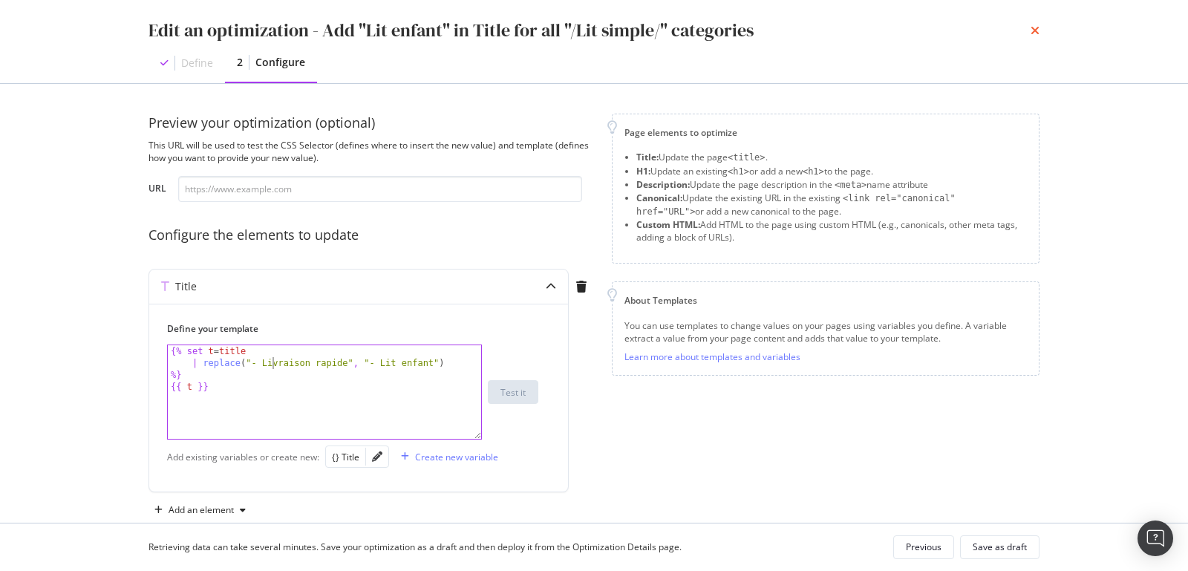
click at [1033, 31] on icon "times" at bounding box center [1035, 31] width 9 height 12
